Goal: Obtain resource: Download file/media

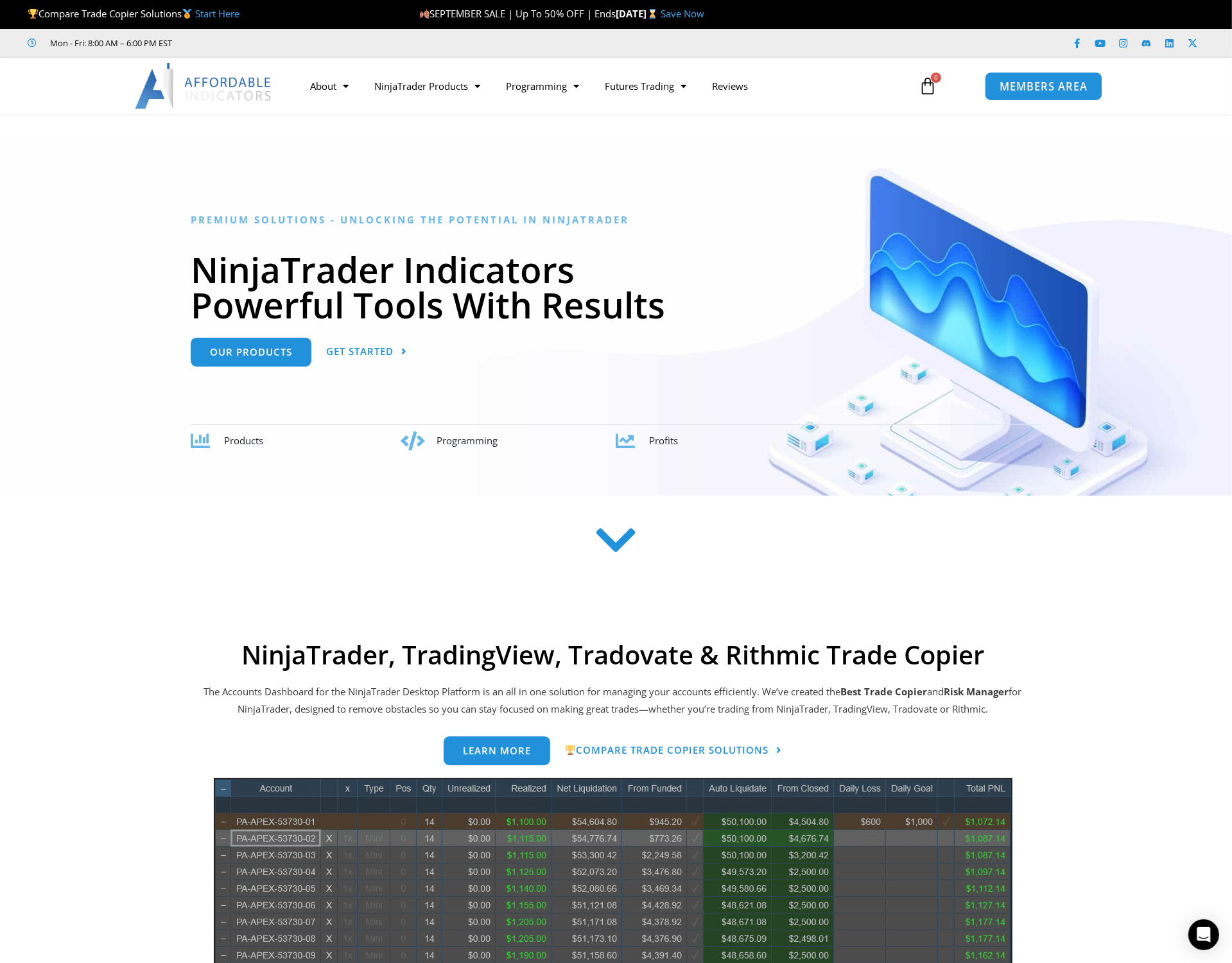
click at [1054, 80] on span "MEMBERS AREA" at bounding box center [1043, 85] width 88 height 11
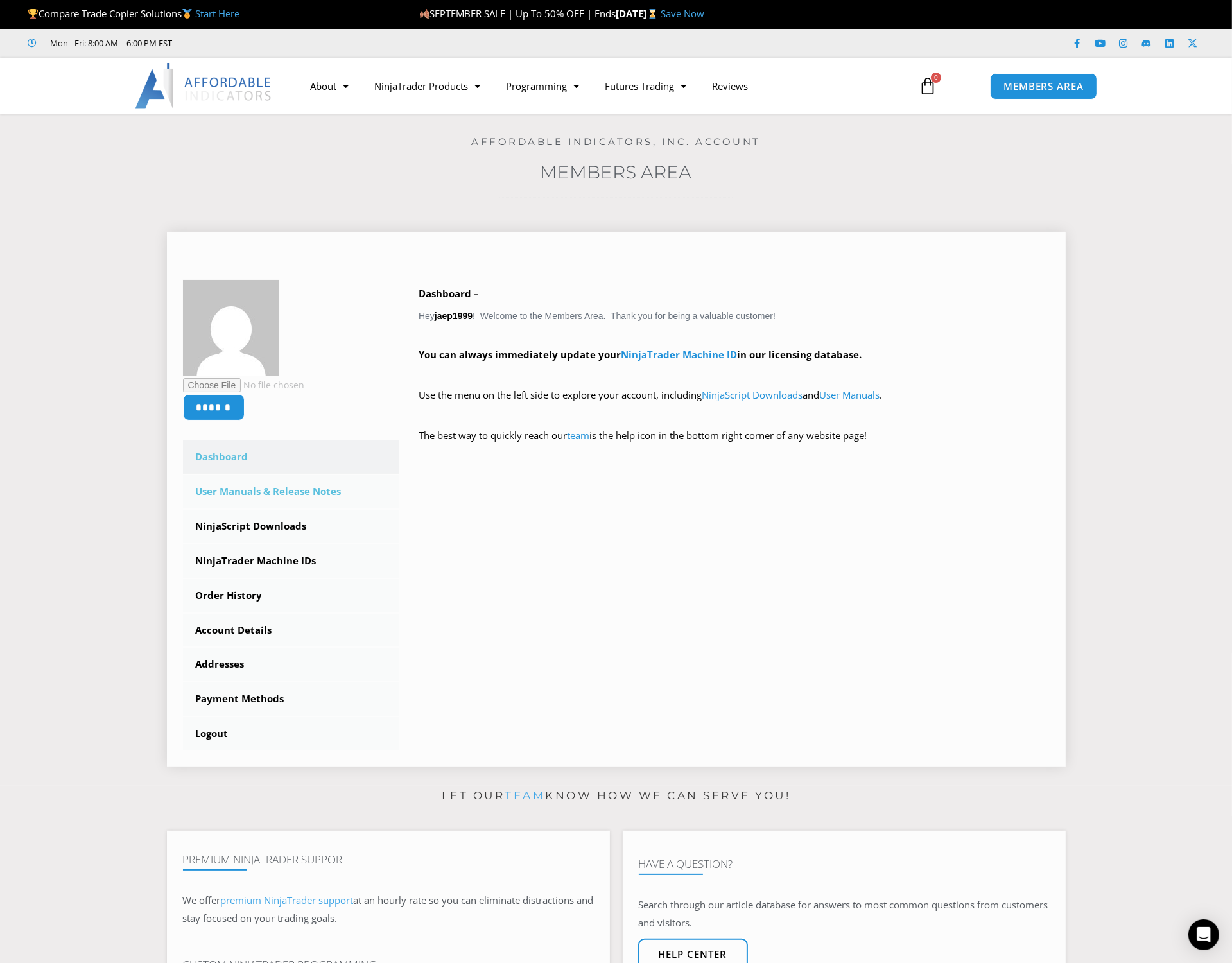
click at [291, 493] on link "User Manuals & Release Notes" at bounding box center [292, 492] width 217 height 33
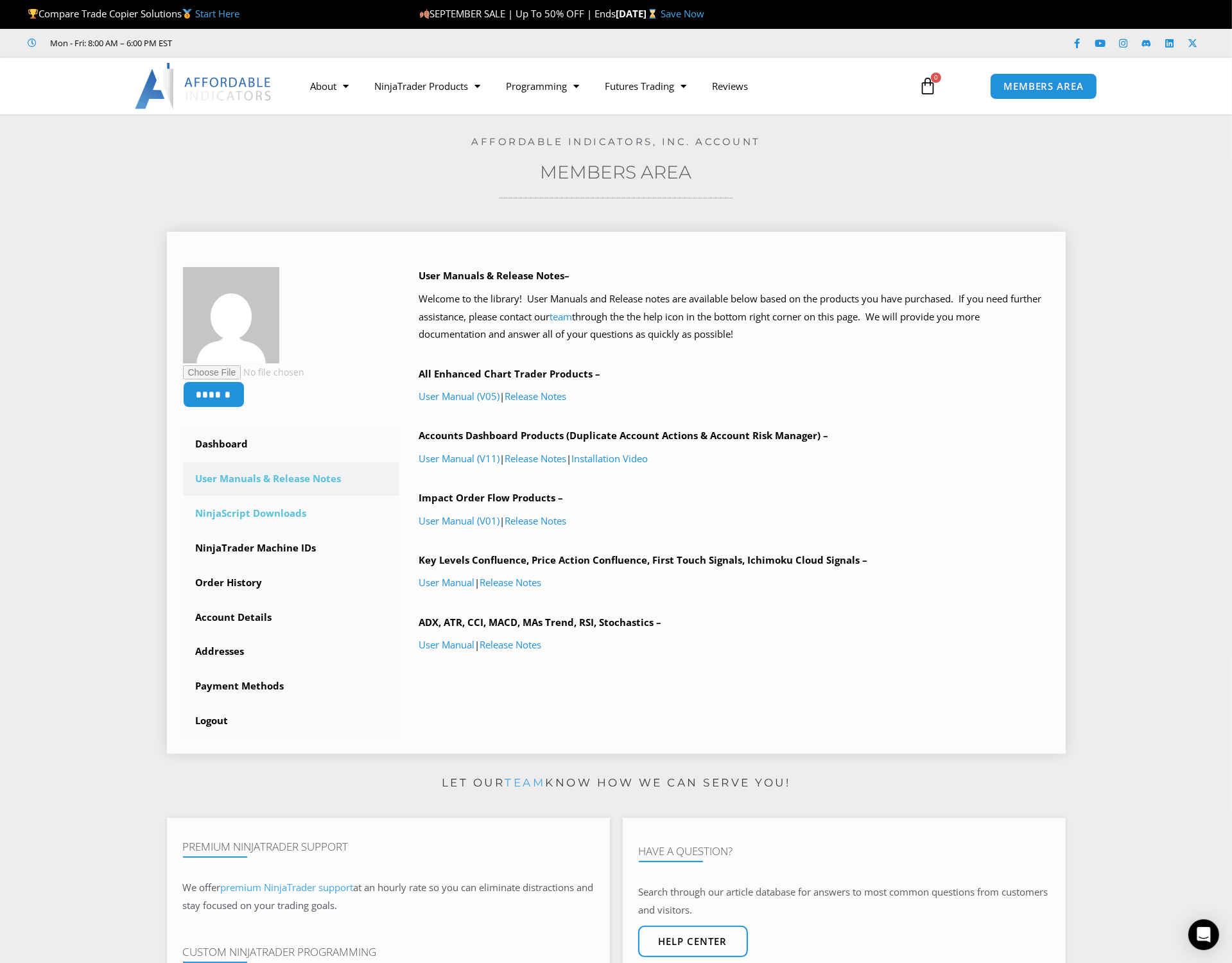
click at [318, 518] on link "NinjaScript Downloads" at bounding box center [292, 513] width 217 height 33
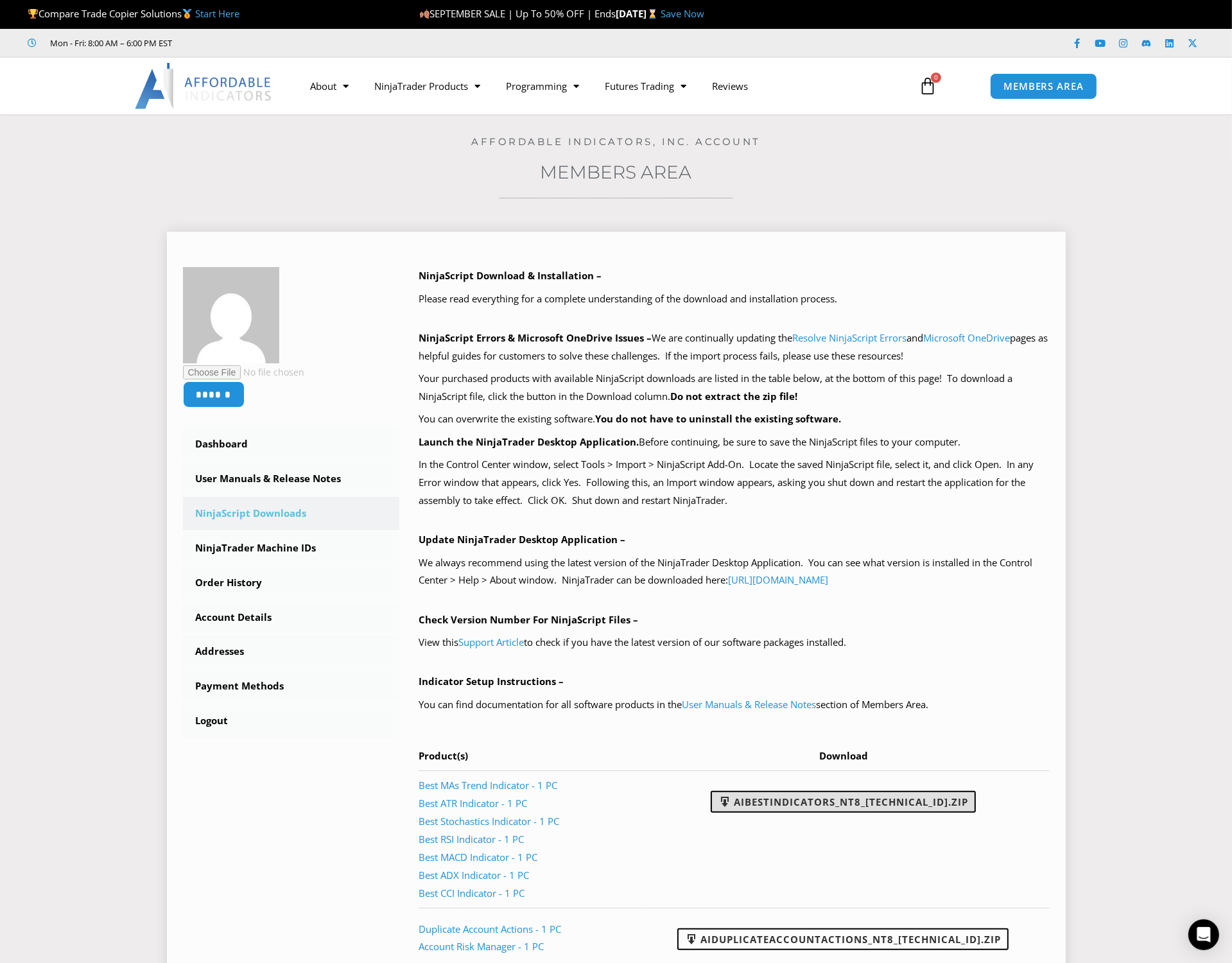
click at [803, 800] on link "AIBestIndicators_NT8_25.8.12.1.zip" at bounding box center [843, 801] width 265 height 22
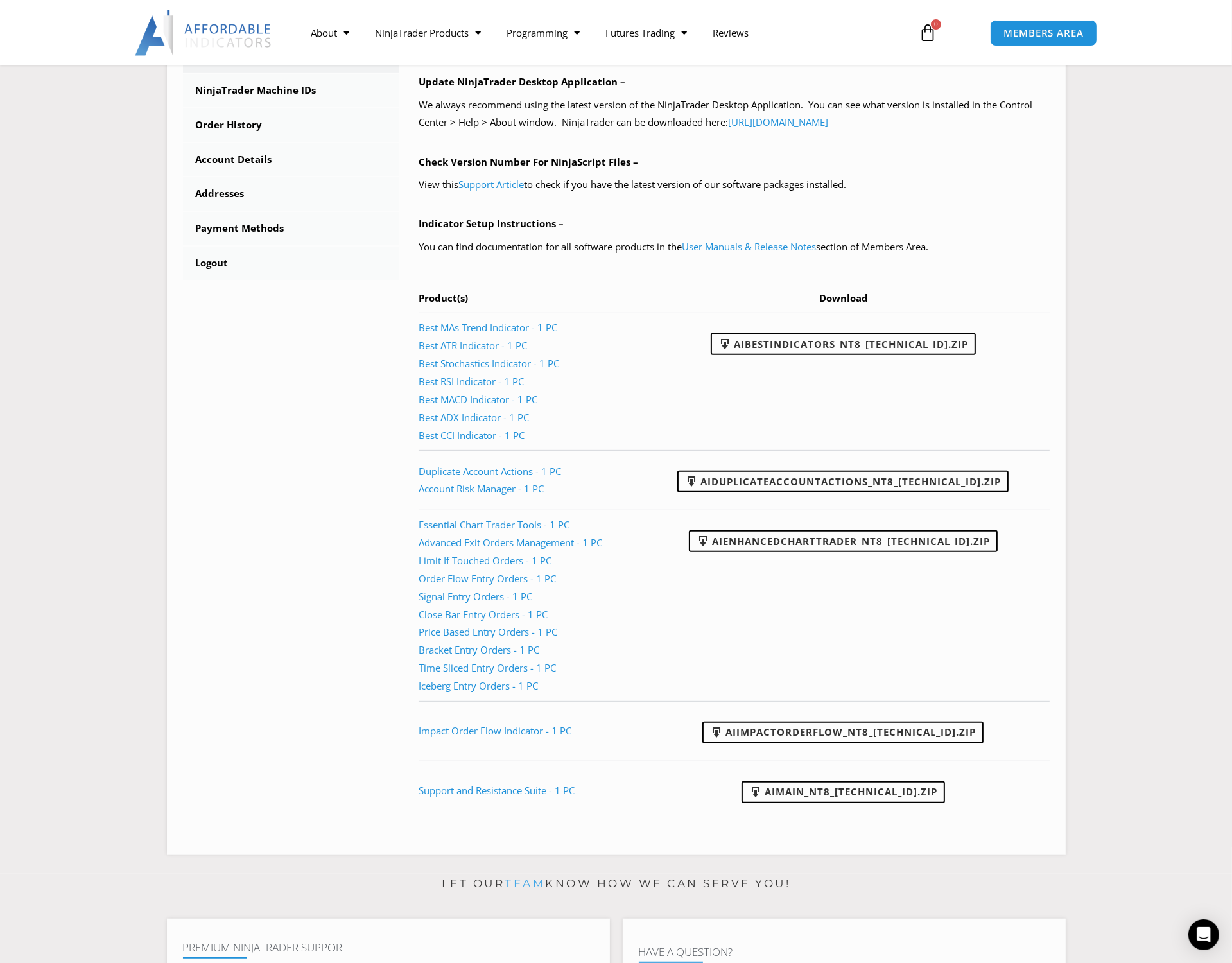
scroll to position [473, 0]
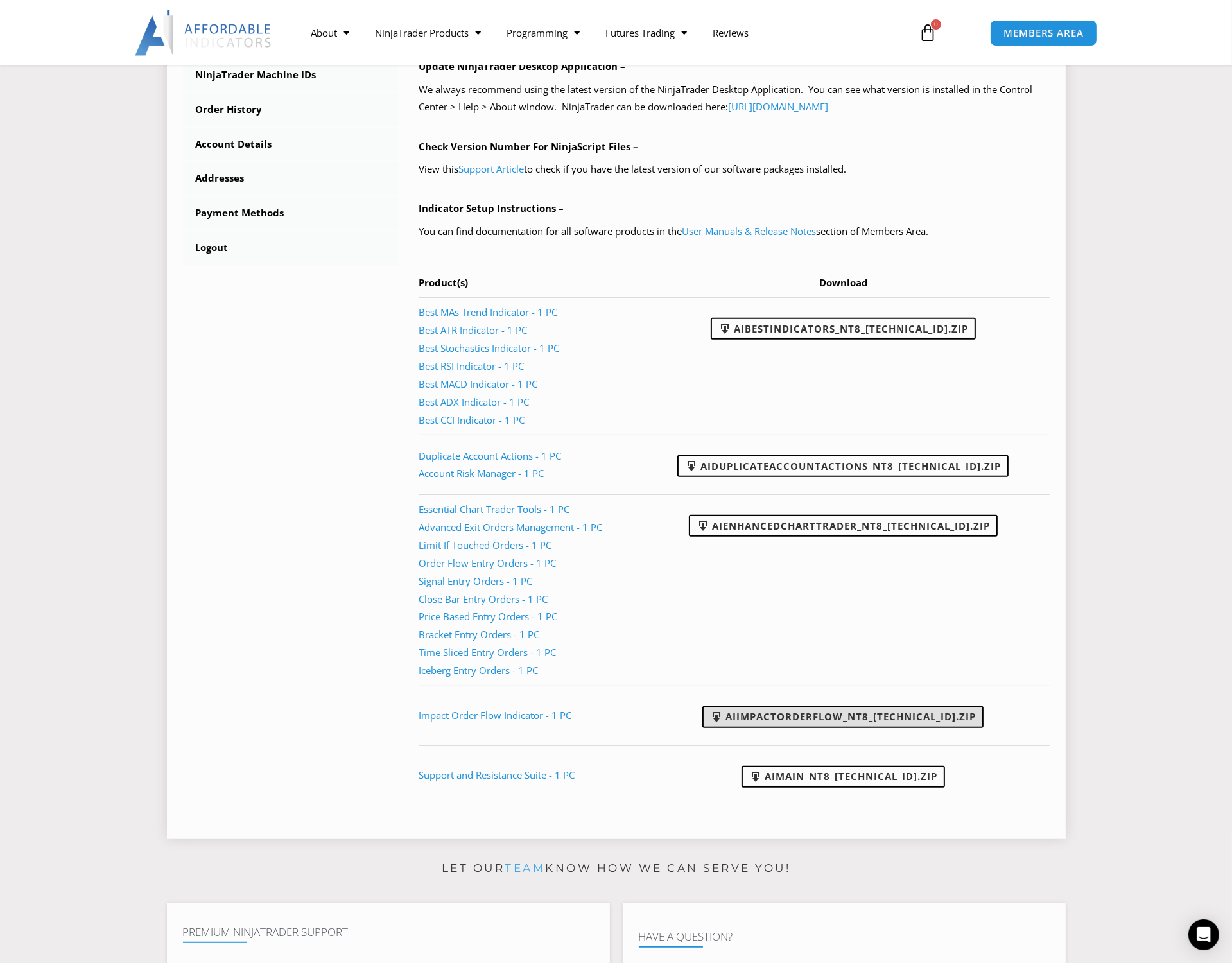
click at [885, 718] on link "AIImpactOrderFlow_NT8_24.11.26.1.zip" at bounding box center [843, 717] width 281 height 22
click at [870, 778] on link "AIMain_NT8_24.9.24.1.zip" at bounding box center [843, 776] width 204 height 22
click at [781, 468] on link "AIDuplicateAccountActions_NT8_25.9.24.1.zip" at bounding box center [842, 465] width 331 height 22
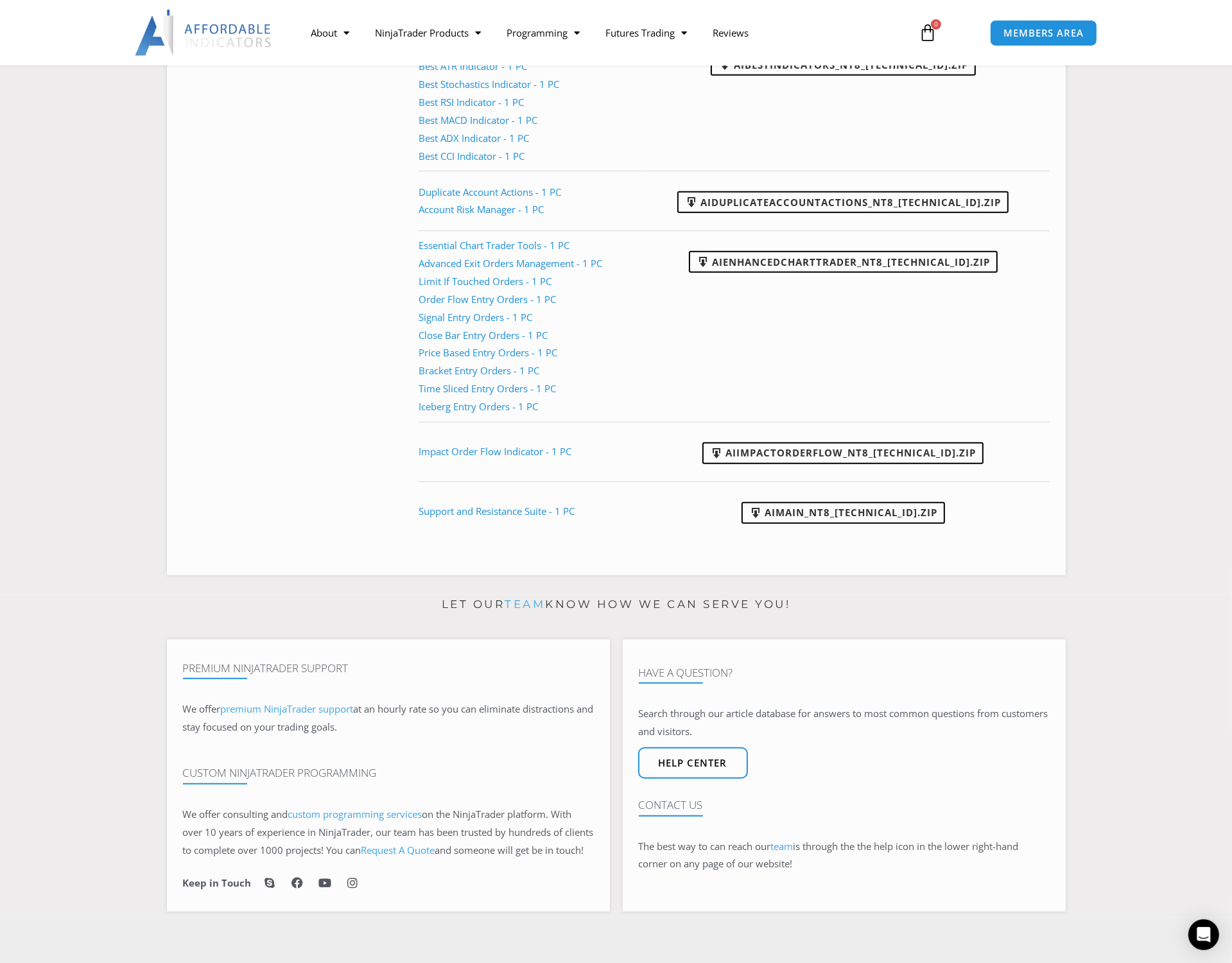
scroll to position [0, 0]
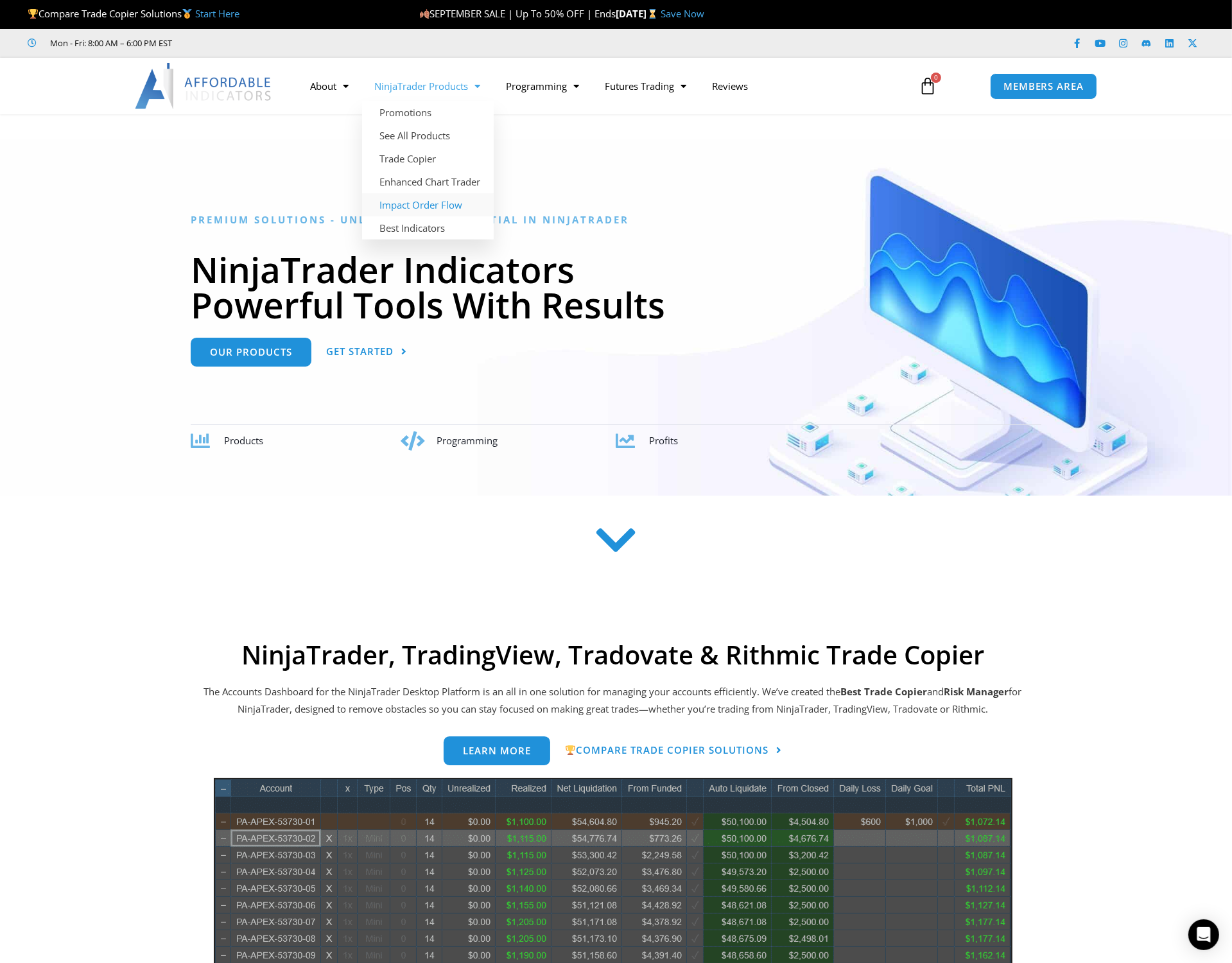
click at [441, 204] on link "Impact Order Flow" at bounding box center [428, 205] width 132 height 23
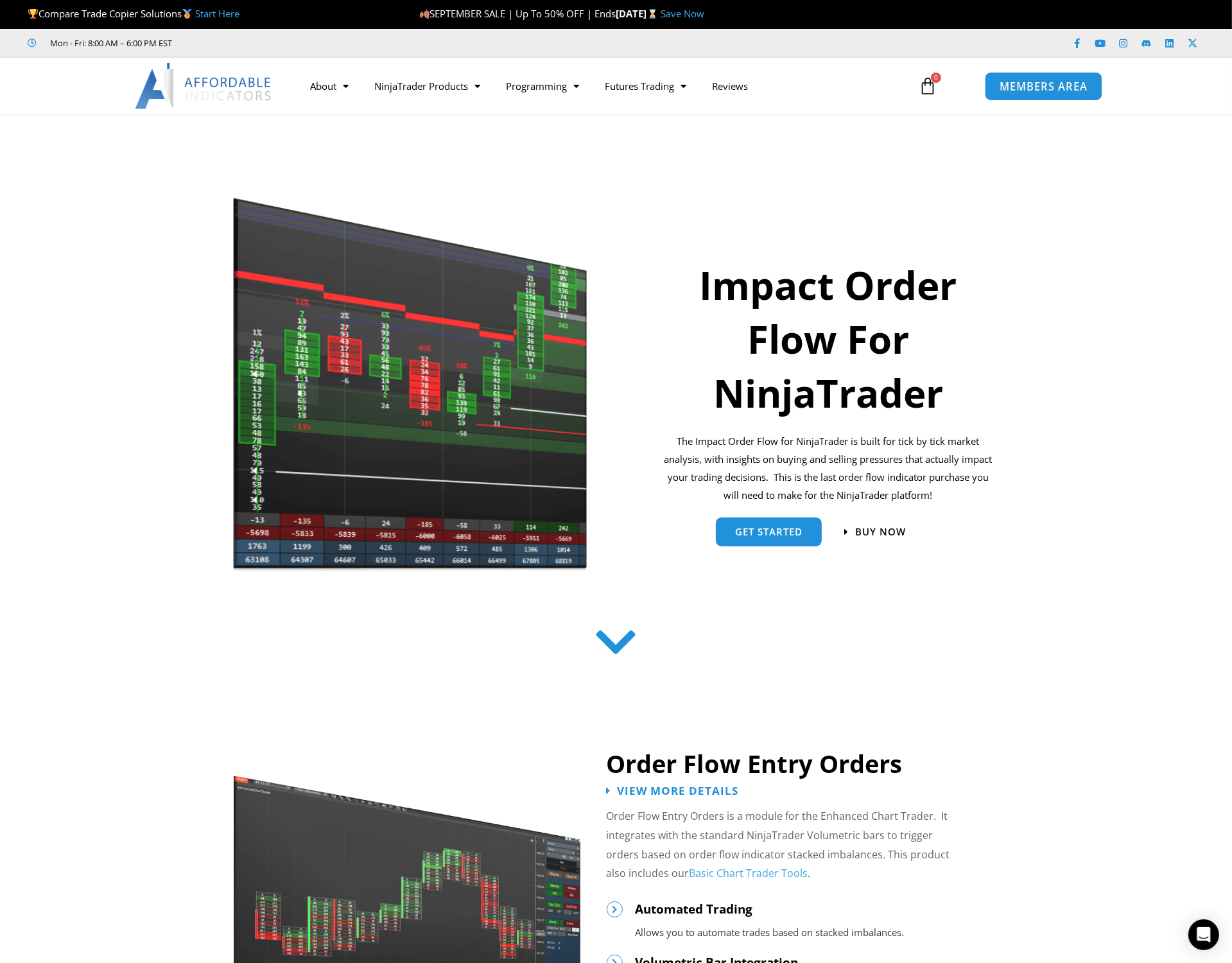
click at [1054, 82] on span "MEMBERS AREA" at bounding box center [1043, 85] width 88 height 11
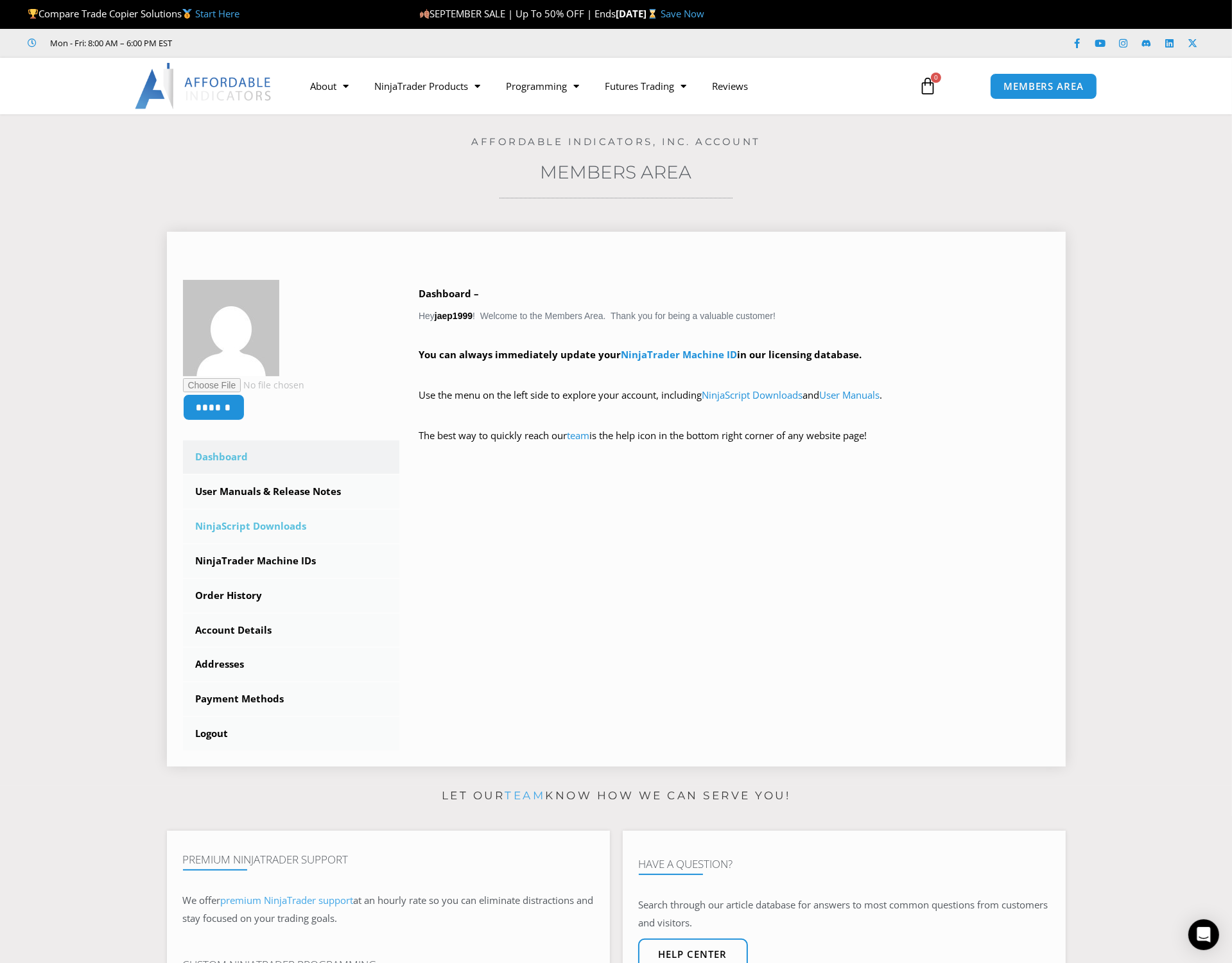
click at [278, 521] on link "NinjaScript Downloads" at bounding box center [292, 526] width 217 height 33
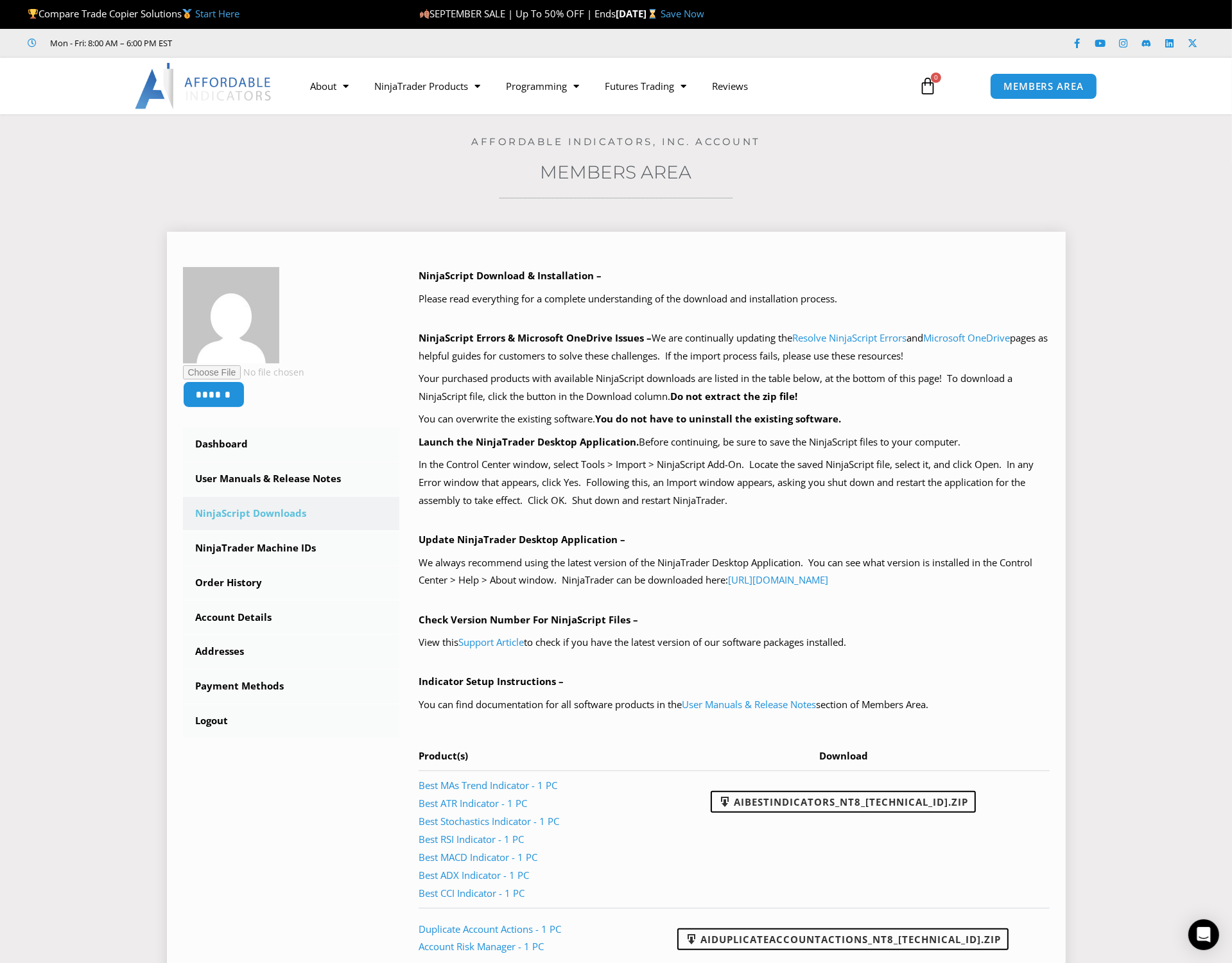
scroll to position [842, 0]
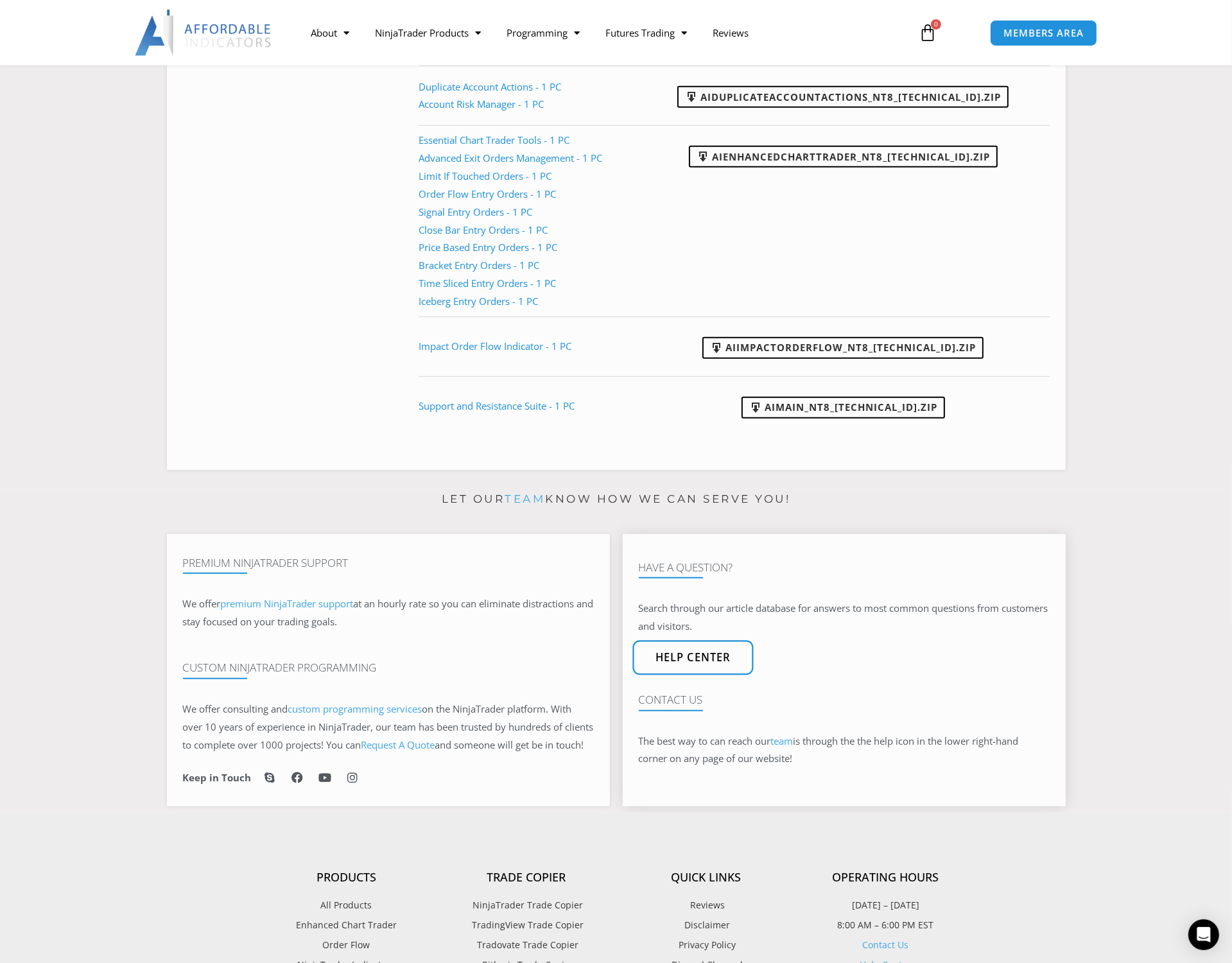
click at [724, 663] on span "Help center" at bounding box center [693, 657] width 76 height 11
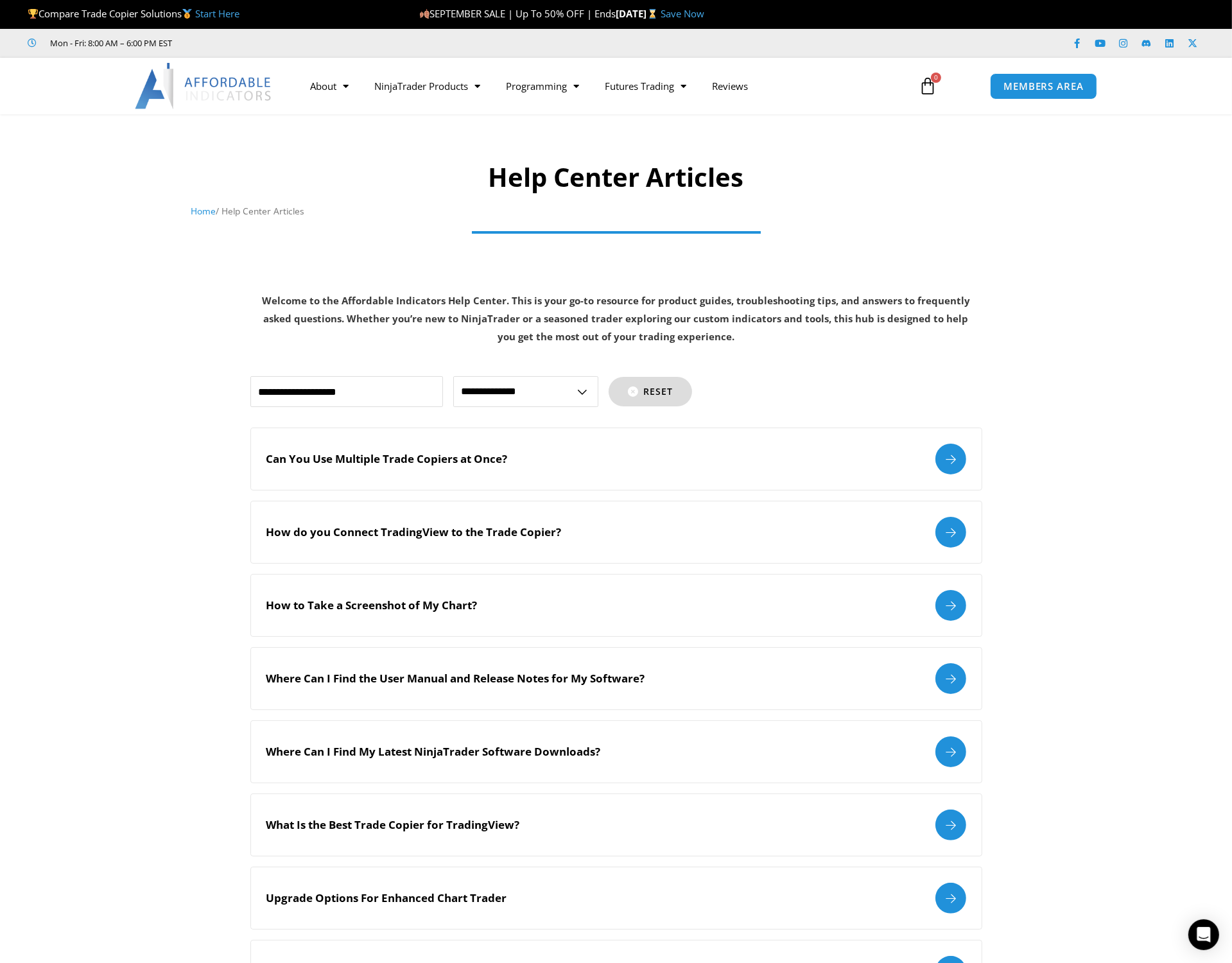
click at [673, 389] on button "Reset" at bounding box center [650, 391] width 83 height 29
click at [1063, 96] on link "MEMBERS AREA" at bounding box center [1043, 85] width 117 height 29
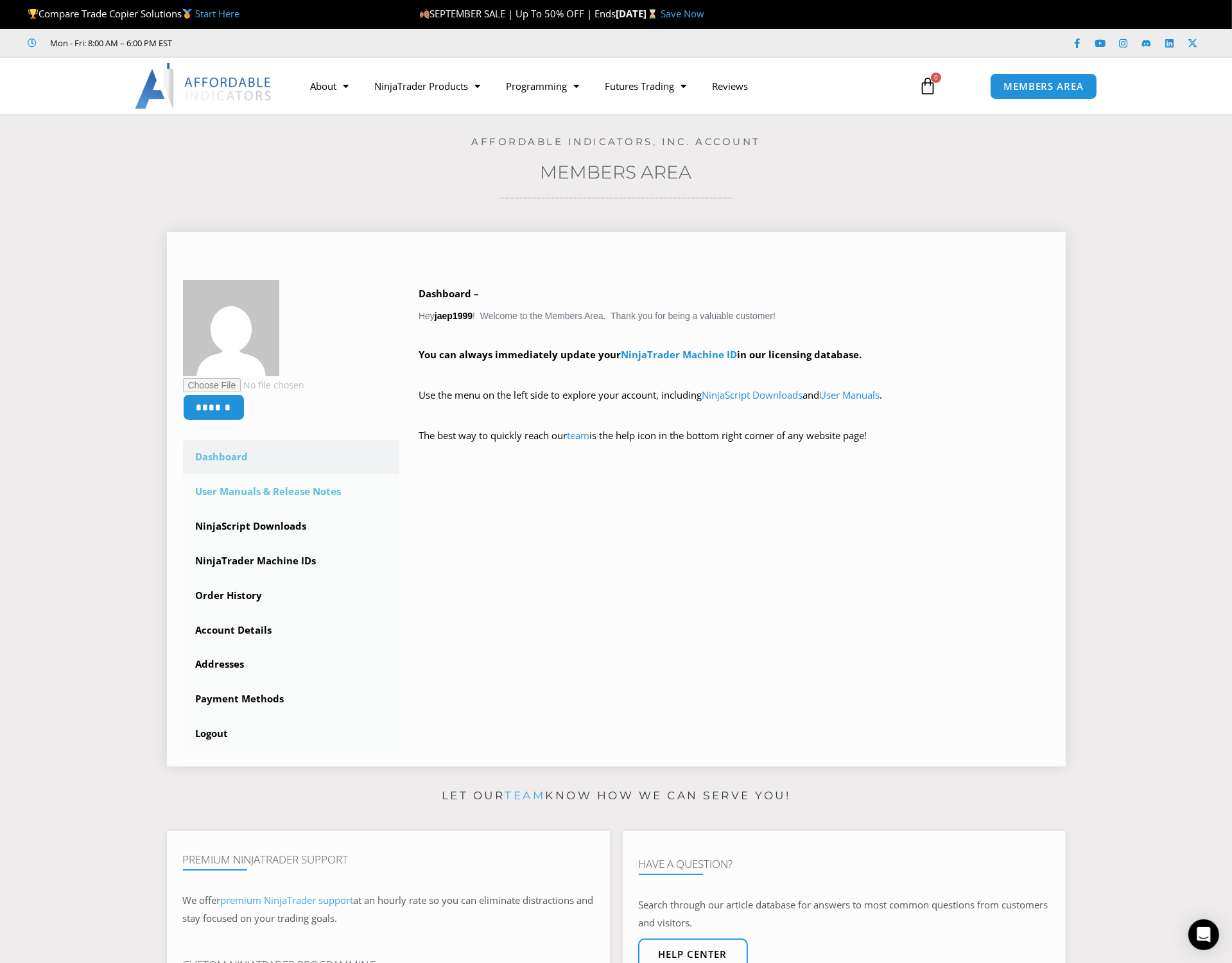
click at [292, 493] on link "User Manuals & Release Notes" at bounding box center [292, 492] width 217 height 33
